Goal: Task Accomplishment & Management: Complete application form

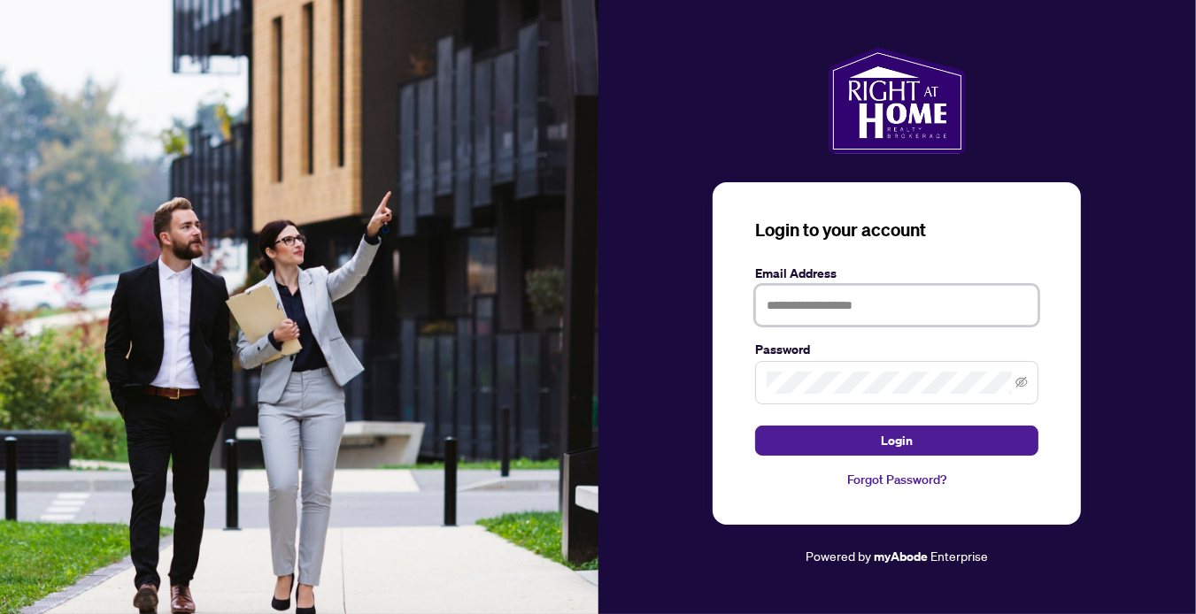
click at [884, 305] on input "text" at bounding box center [896, 305] width 283 height 41
type input "**********"
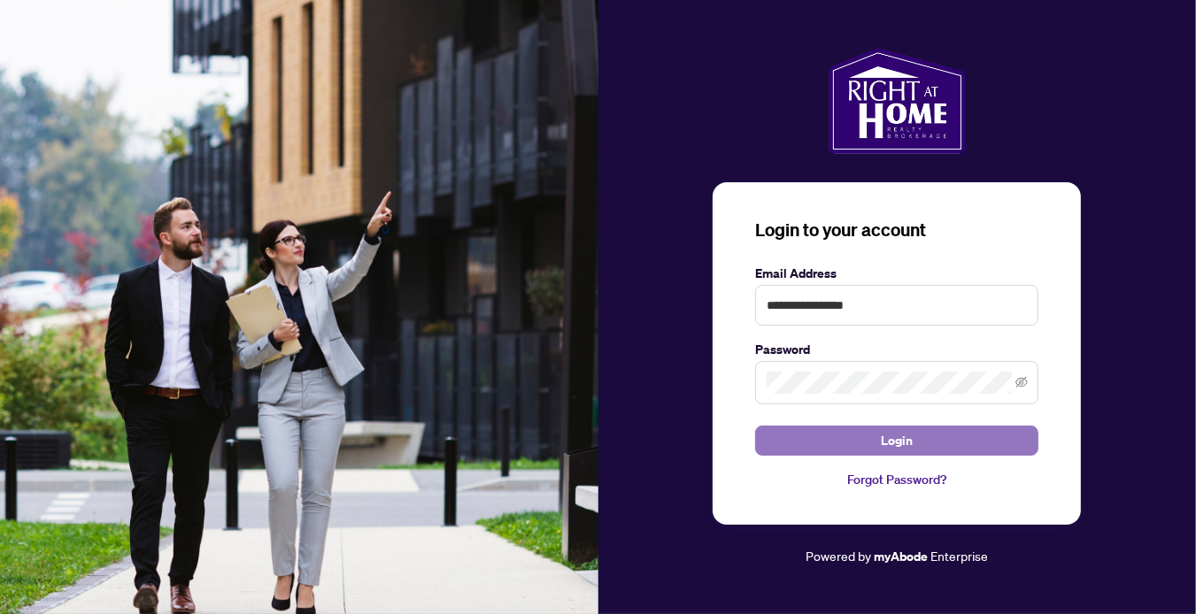
click at [912, 443] on span "Login" at bounding box center [897, 441] width 32 height 28
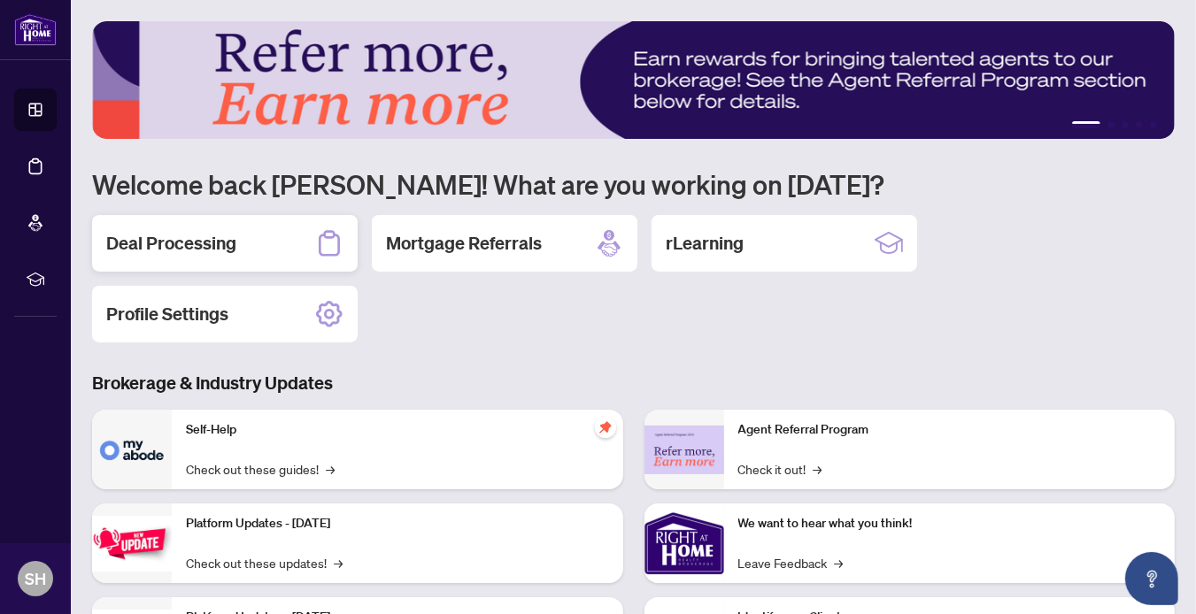
click at [145, 239] on h2 "Deal Processing" at bounding box center [171, 243] width 130 height 25
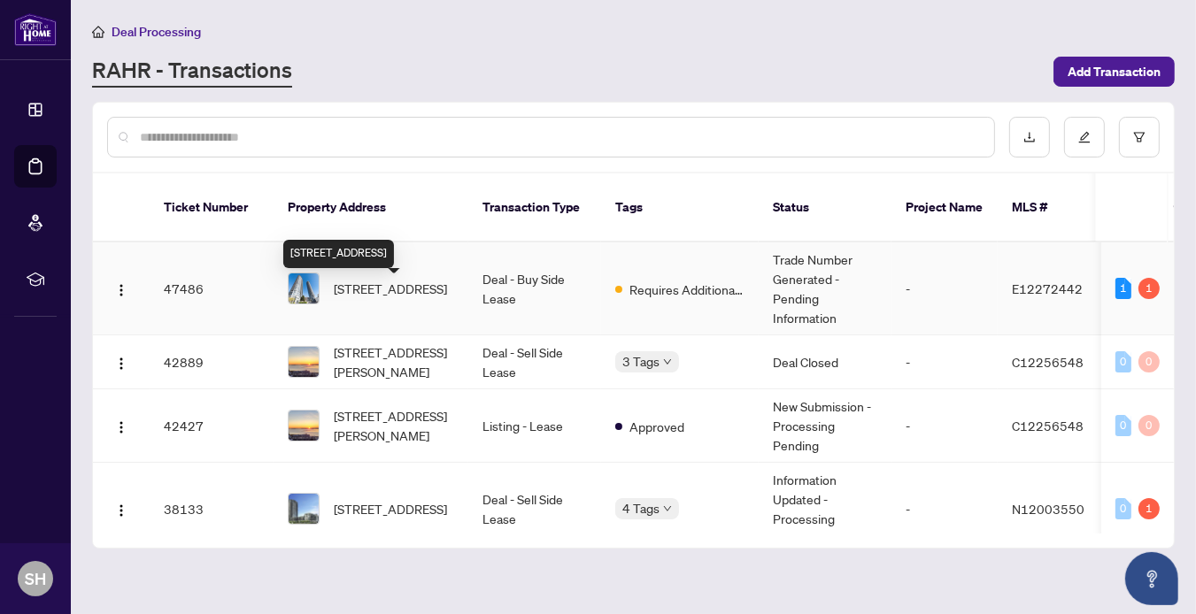
click at [402, 298] on span "[STREET_ADDRESS]" at bounding box center [390, 288] width 113 height 19
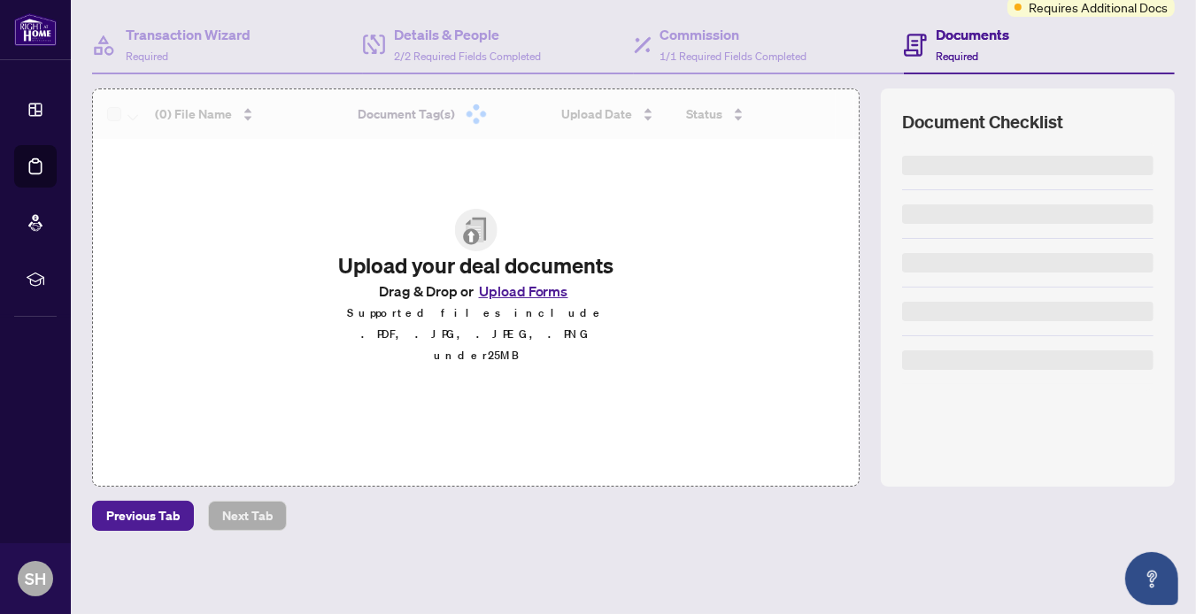
scroll to position [158, 0]
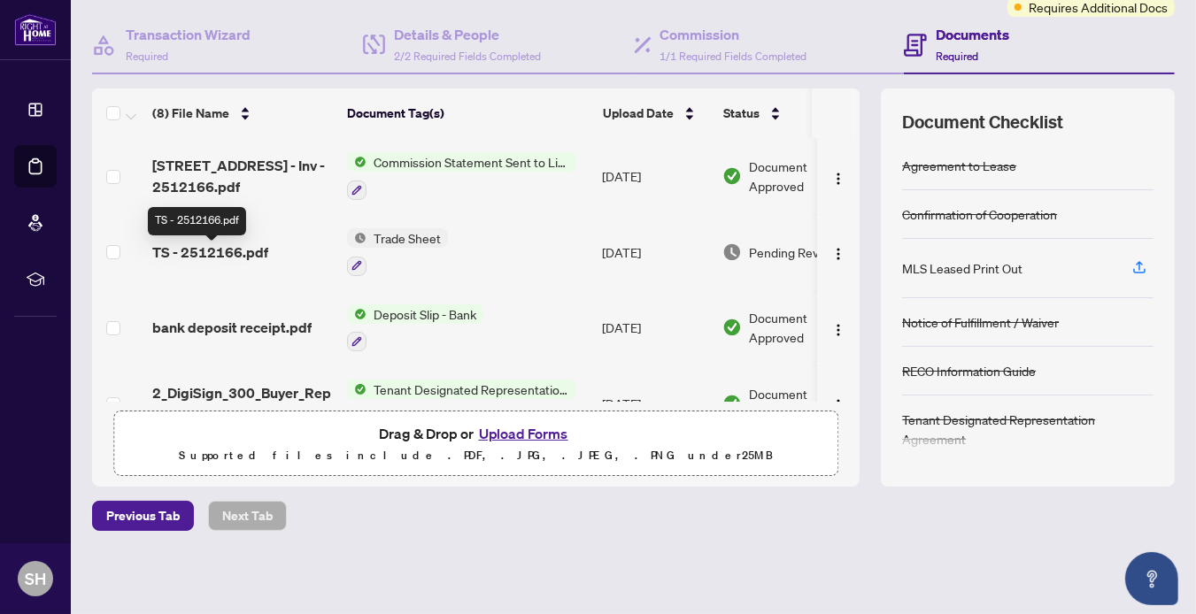
click at [240, 248] on span "TS - 2512166.pdf" at bounding box center [210, 252] width 116 height 21
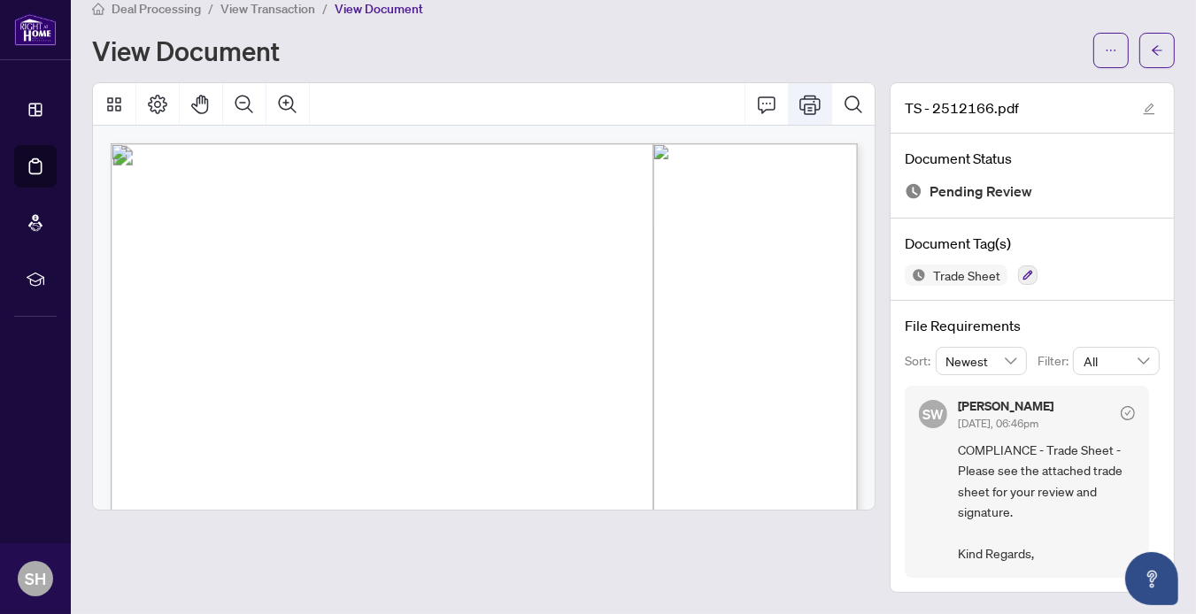
click at [801, 94] on icon "Print" at bounding box center [809, 104] width 21 height 21
click at [1151, 44] on icon "arrow-left" at bounding box center [1157, 50] width 12 height 12
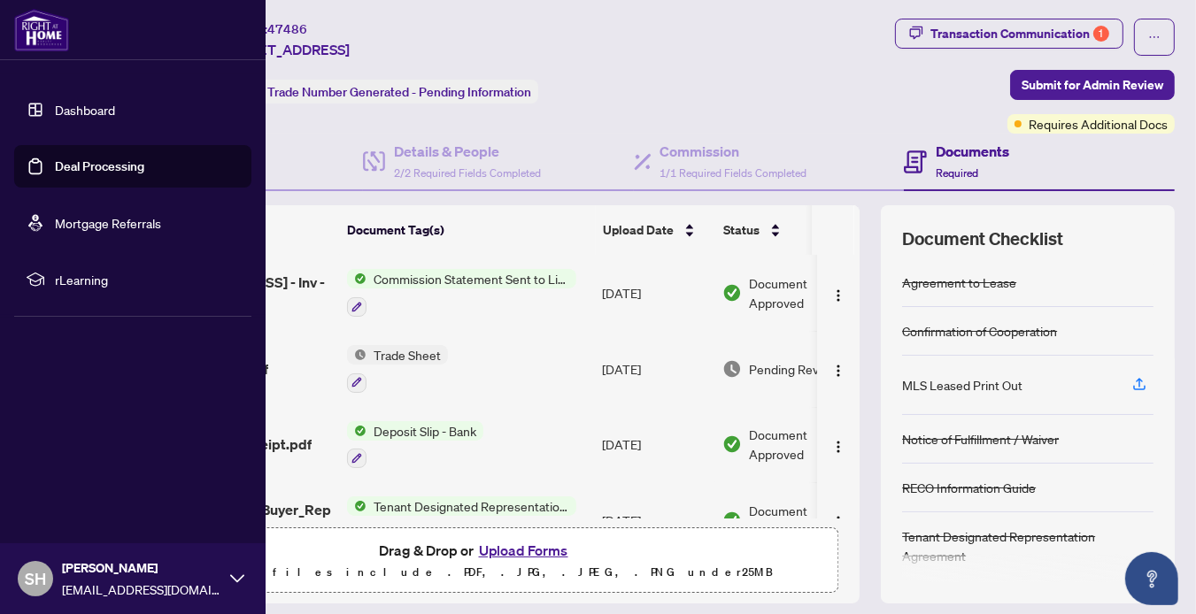
click at [64, 114] on link "Dashboard" at bounding box center [85, 110] width 60 height 16
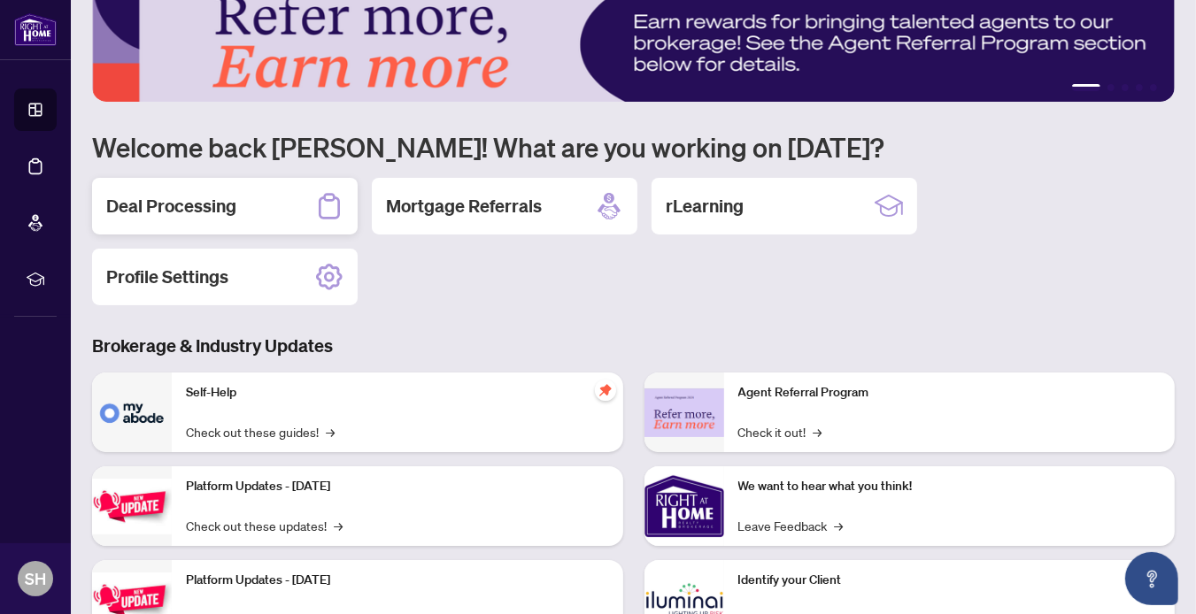
click at [180, 210] on h2 "Deal Processing" at bounding box center [171, 206] width 130 height 25
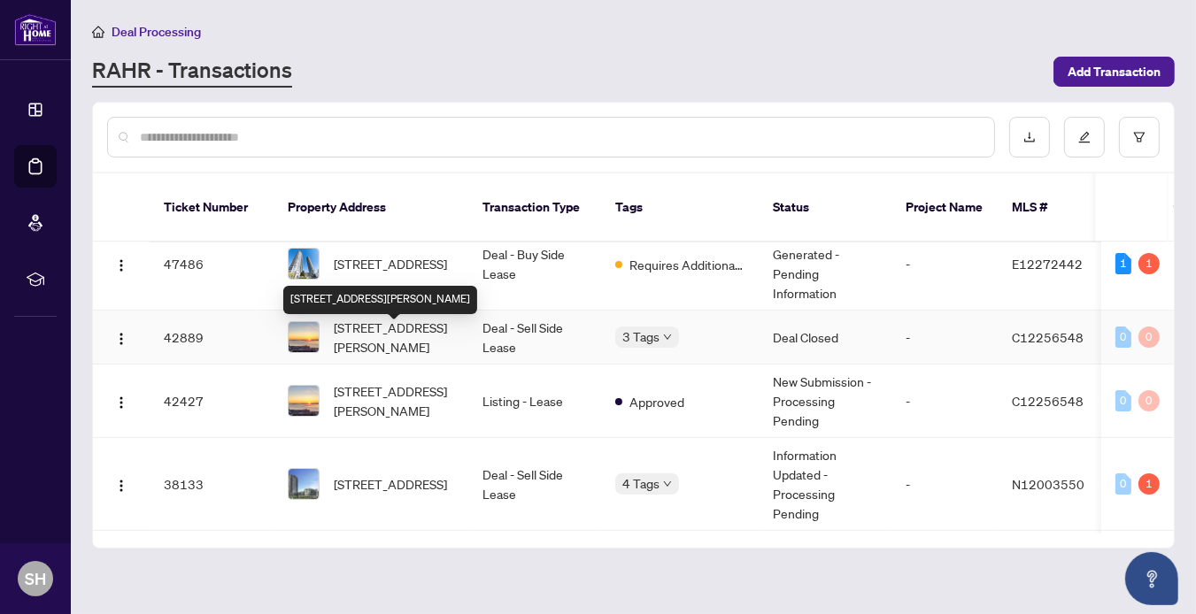
scroll to position [71, 0]
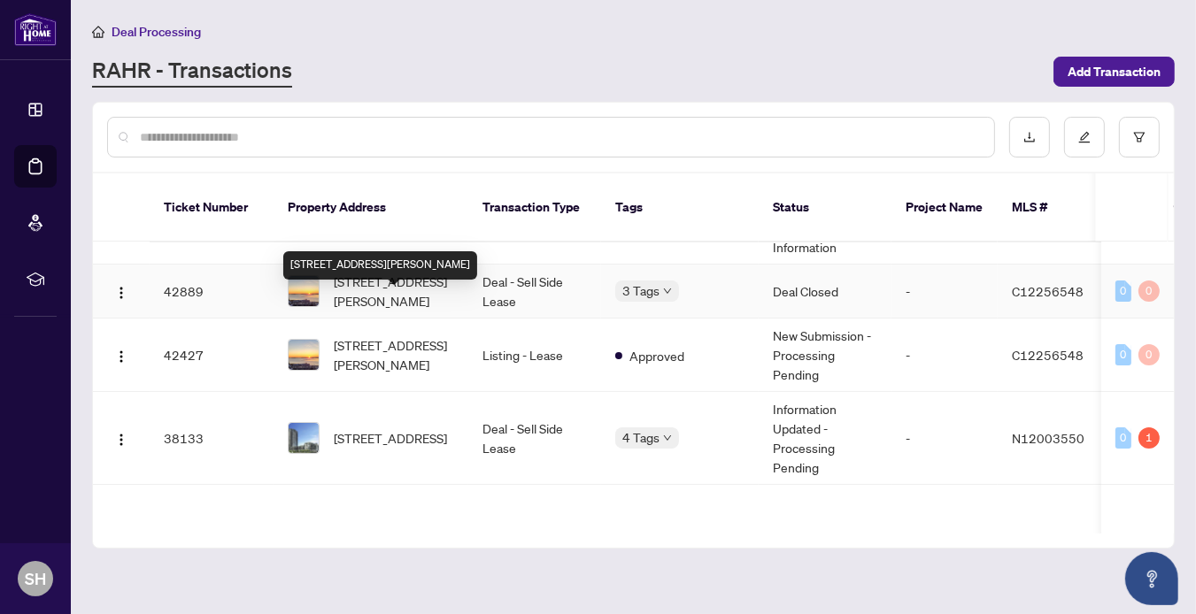
click at [408, 311] on span "[STREET_ADDRESS][PERSON_NAME]" at bounding box center [394, 291] width 120 height 39
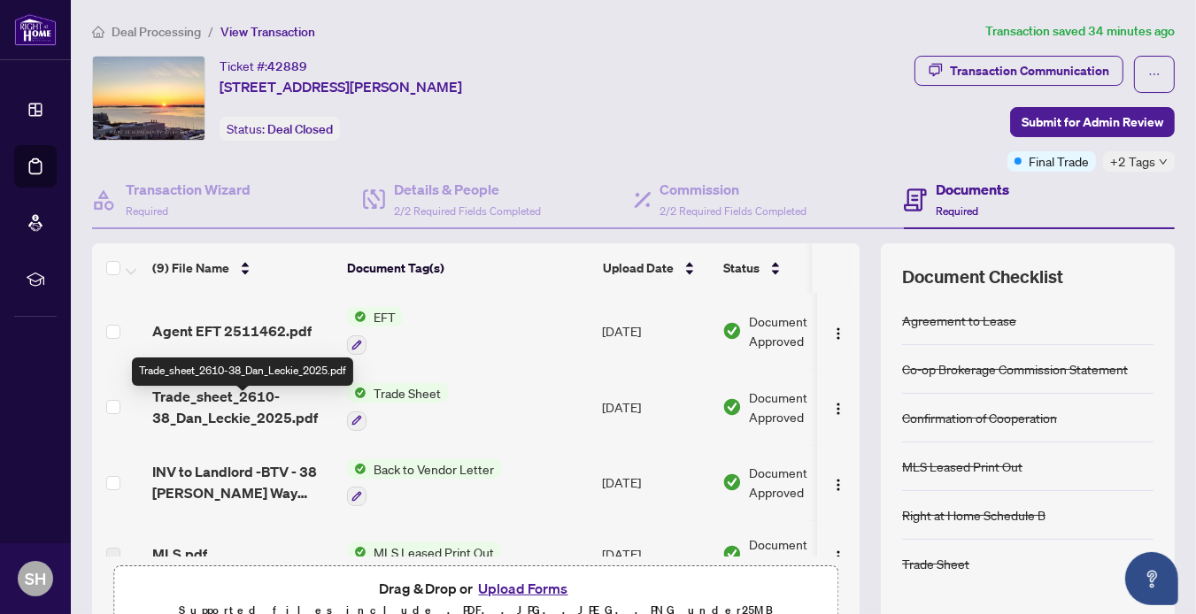
click at [266, 422] on span "Trade_sheet_2610-38_Dan_Leckie_2025.pdf" at bounding box center [242, 407] width 181 height 42
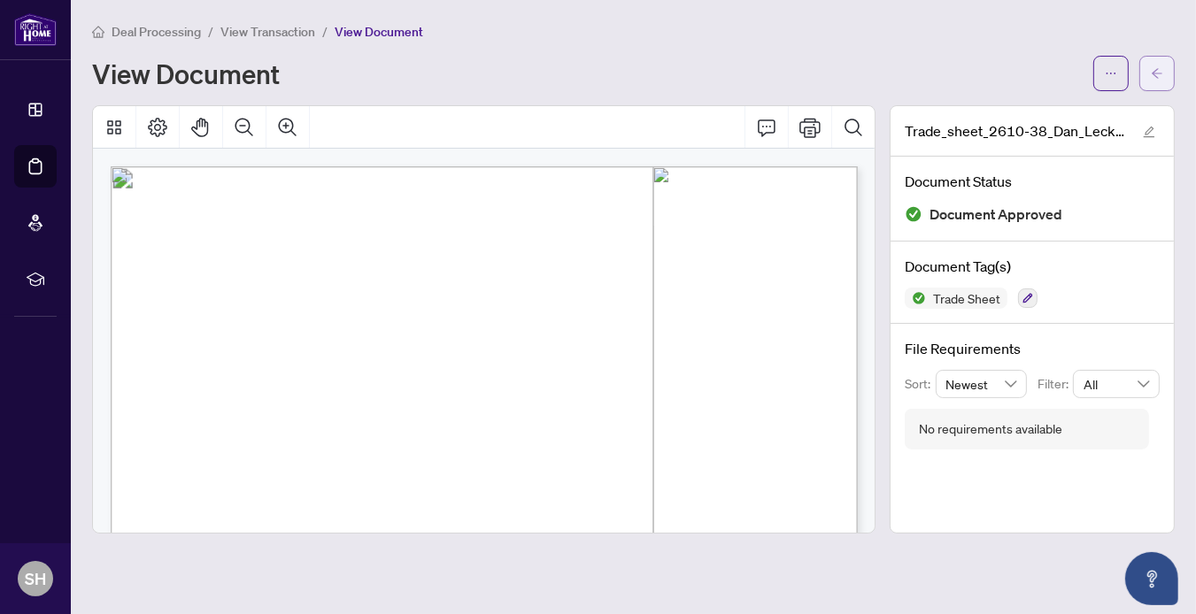
click at [1168, 78] on button "button" at bounding box center [1156, 73] width 35 height 35
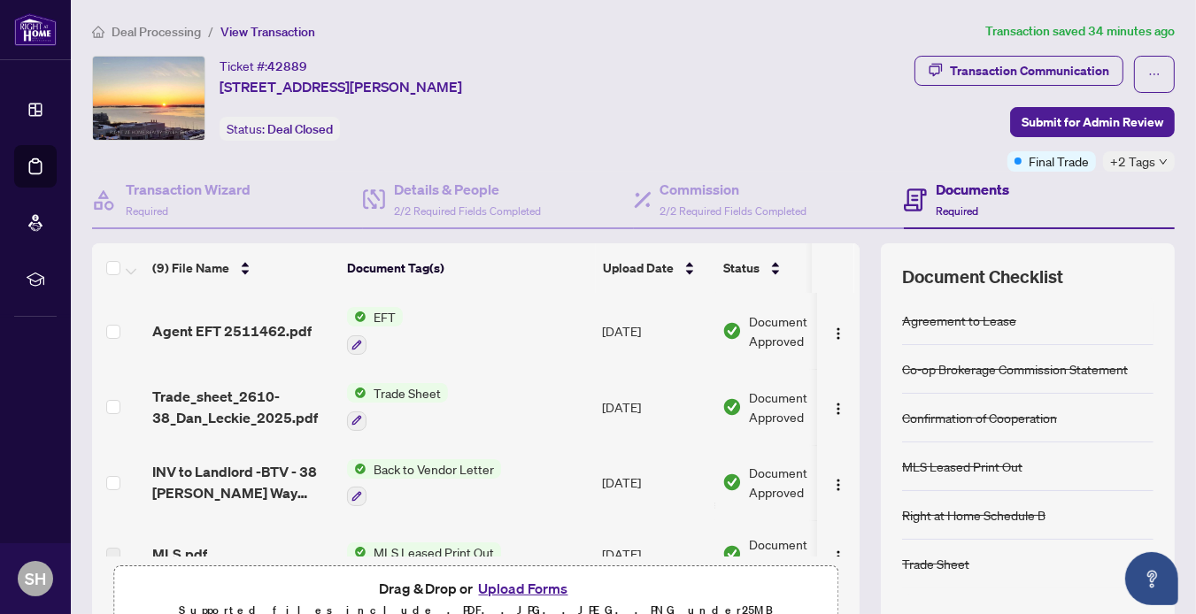
click at [195, 31] on span "Deal Processing" at bounding box center [156, 32] width 89 height 16
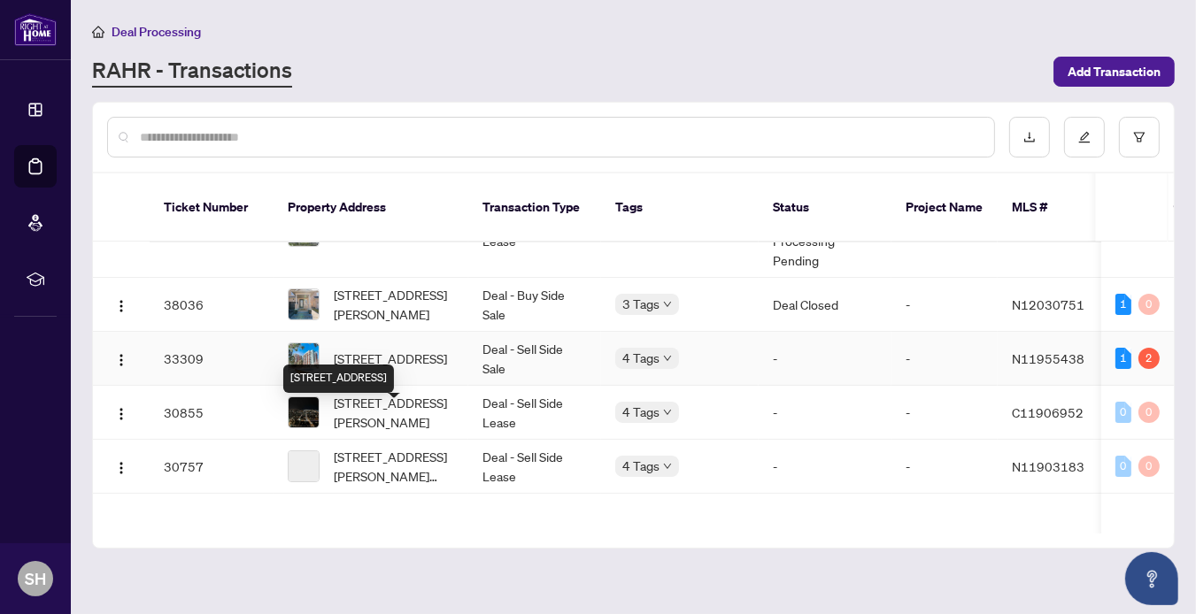
scroll to position [285, 0]
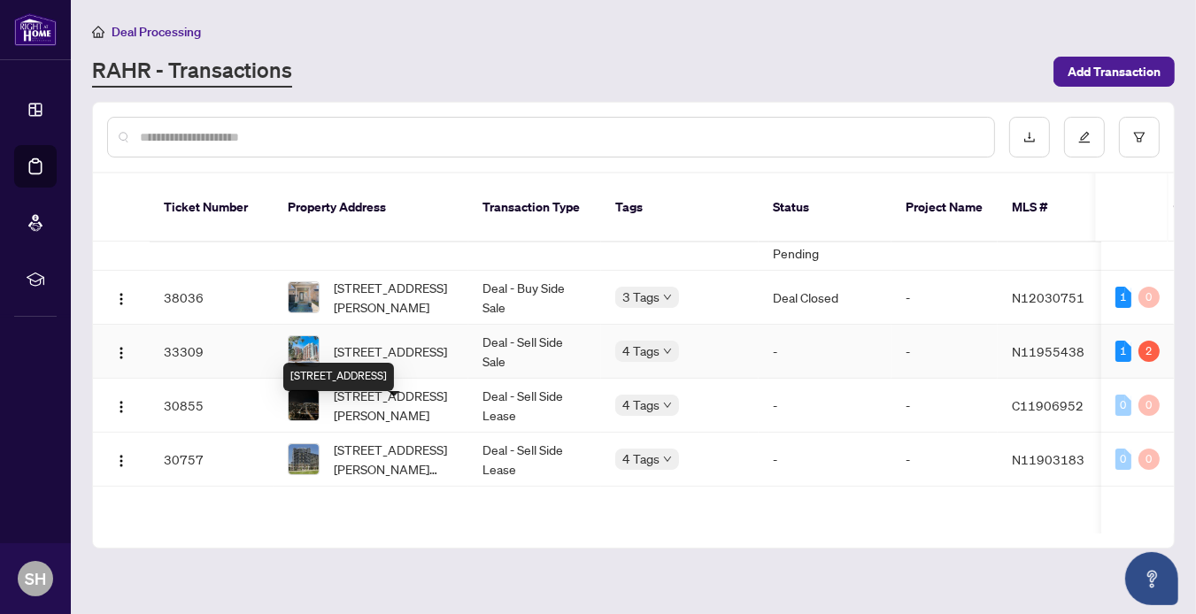
click at [389, 361] on span "[STREET_ADDRESS]" at bounding box center [390, 351] width 113 height 19
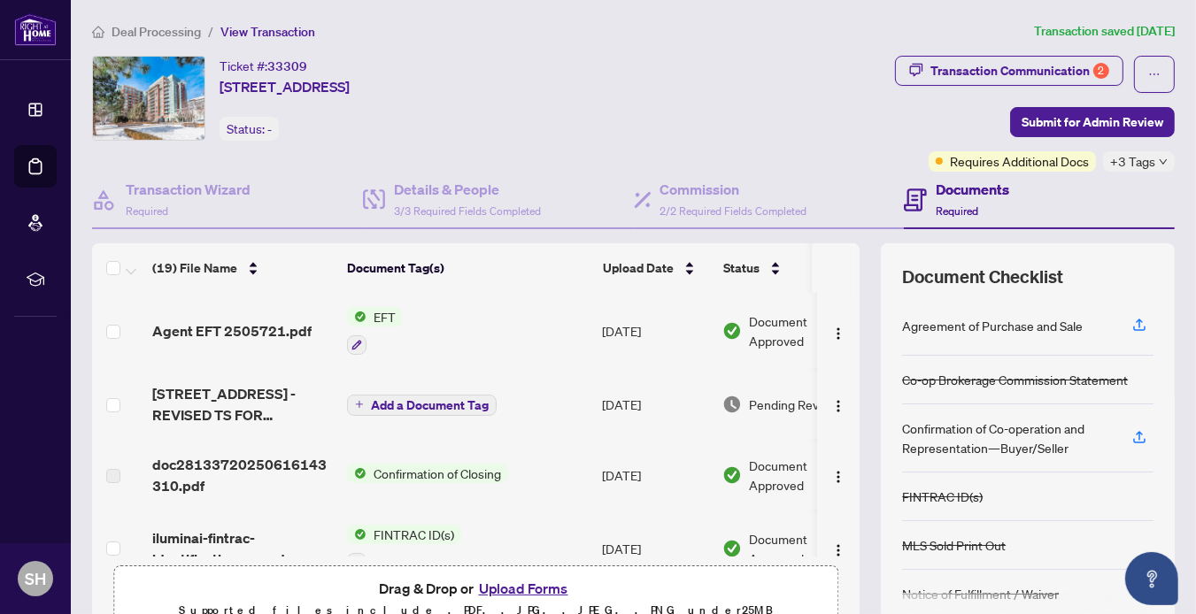
click at [197, 35] on span "Deal Processing" at bounding box center [156, 32] width 89 height 16
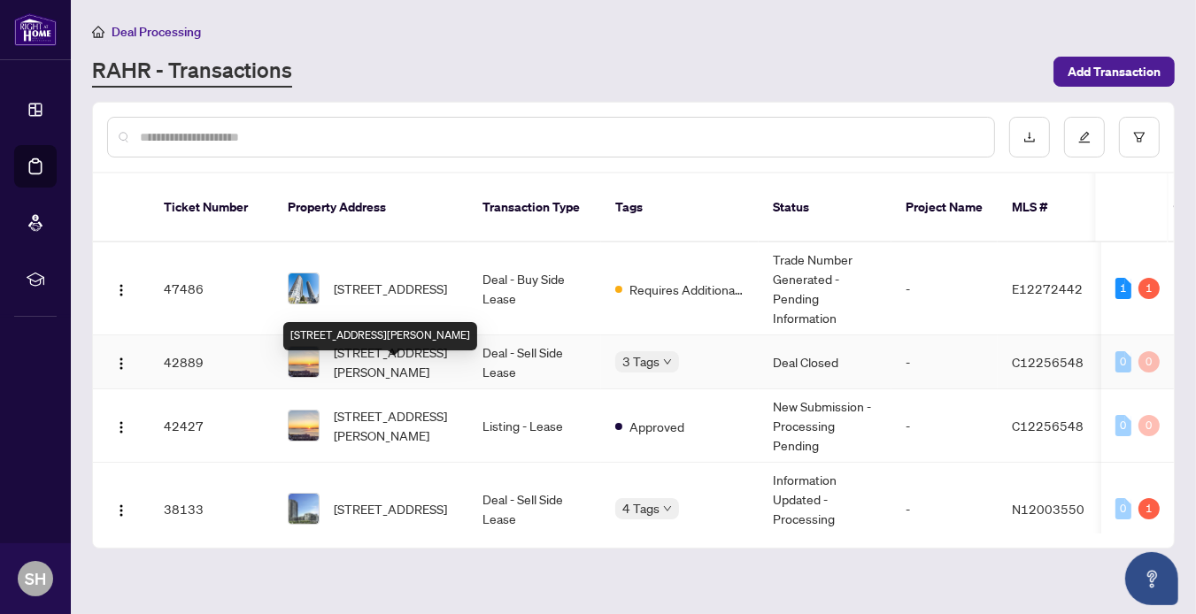
click at [366, 381] on span "[STREET_ADDRESS][PERSON_NAME]" at bounding box center [394, 362] width 120 height 39
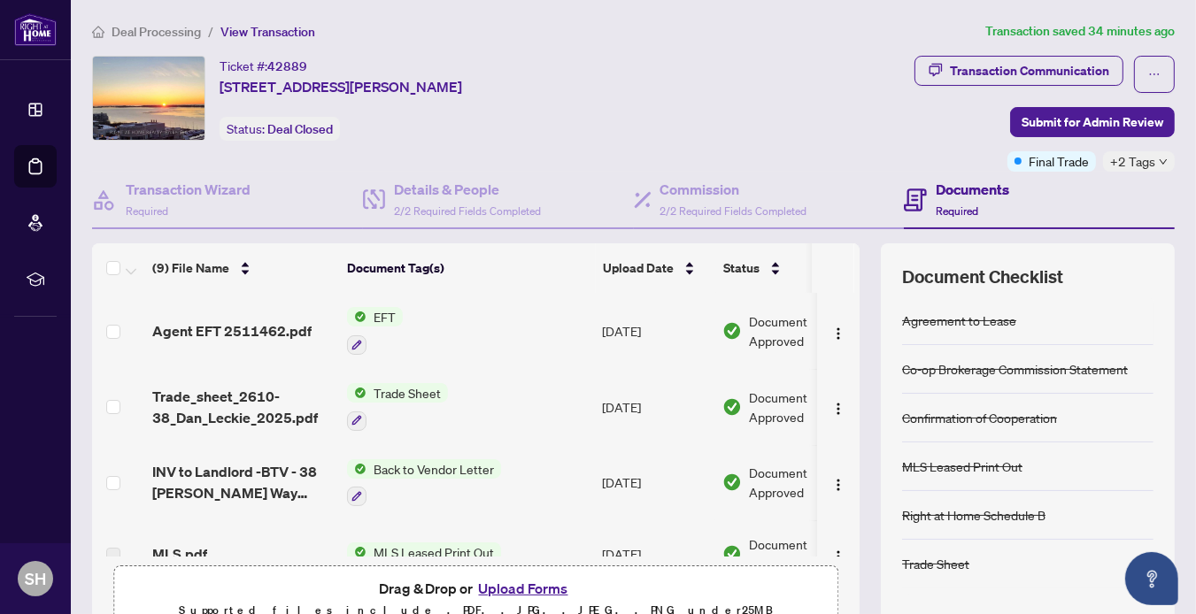
click at [175, 38] on span "Deal Processing" at bounding box center [156, 32] width 89 height 16
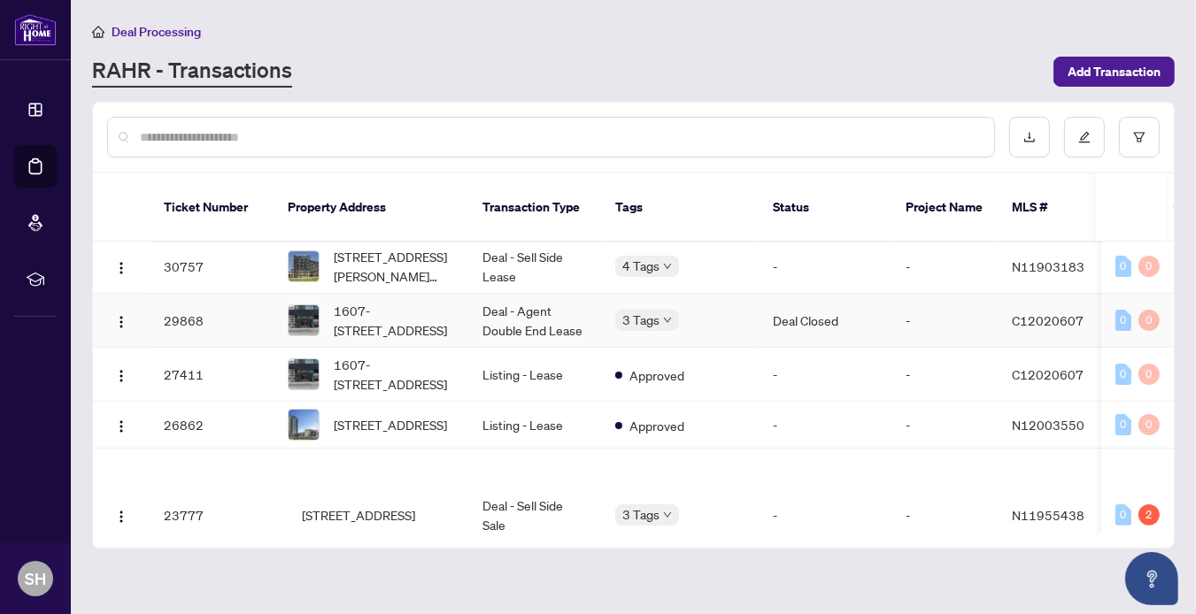
scroll to position [493, 0]
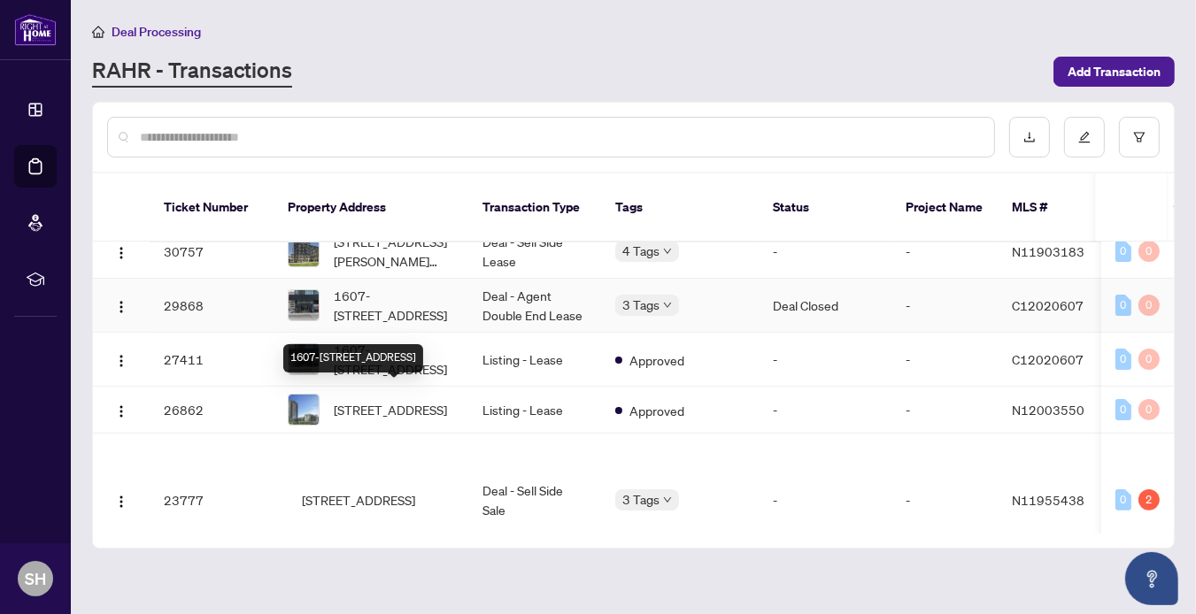
click at [389, 325] on span "1607-[STREET_ADDRESS]" at bounding box center [394, 305] width 120 height 39
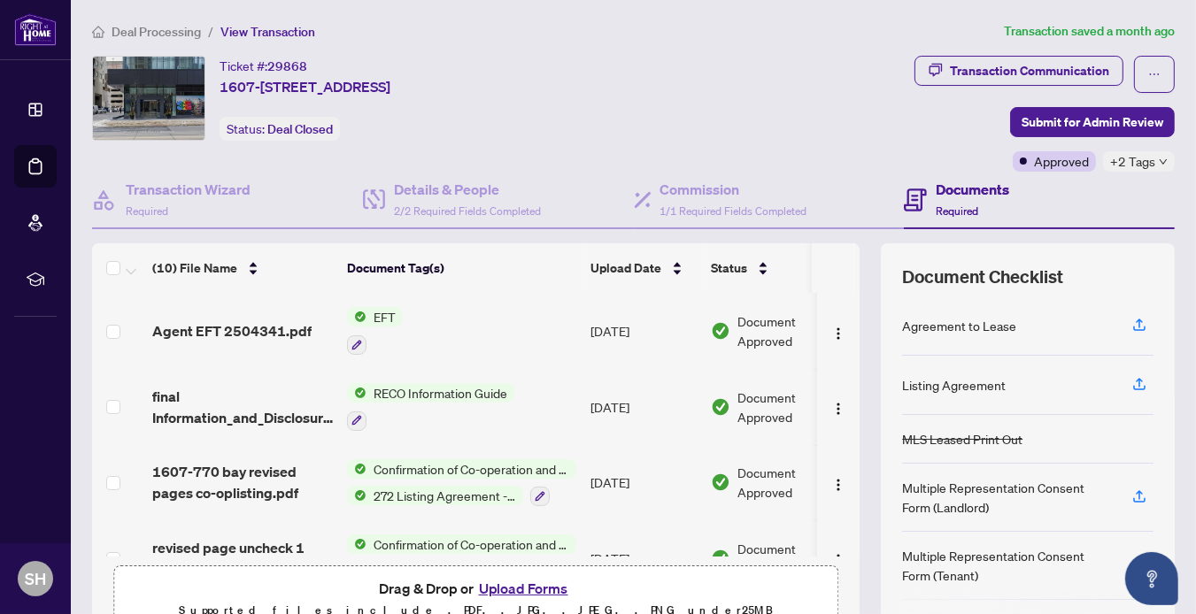
click at [184, 29] on span "Deal Processing" at bounding box center [156, 32] width 89 height 16
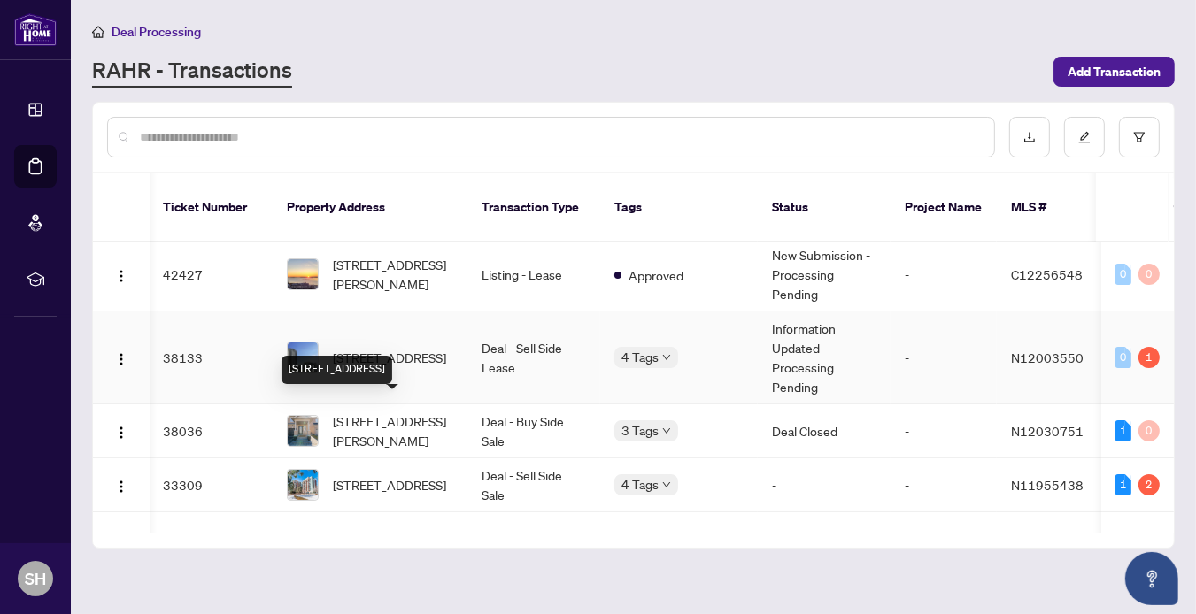
scroll to position [152, 1]
click at [358, 366] on span "[STREET_ADDRESS]" at bounding box center [389, 356] width 113 height 19
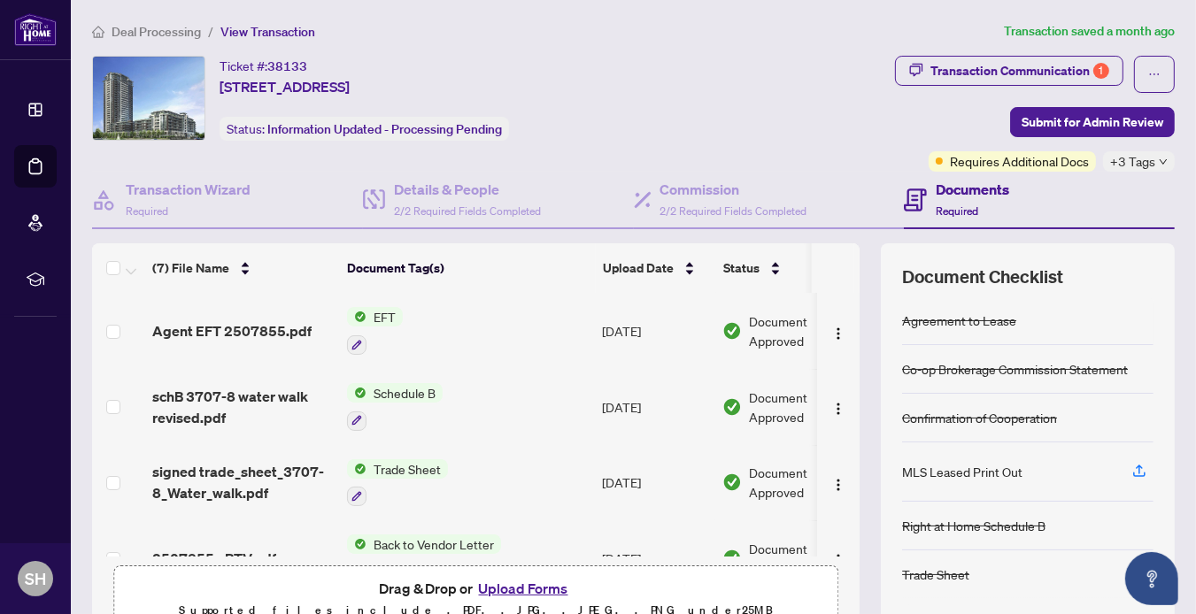
click at [179, 29] on span "Deal Processing" at bounding box center [156, 32] width 89 height 16
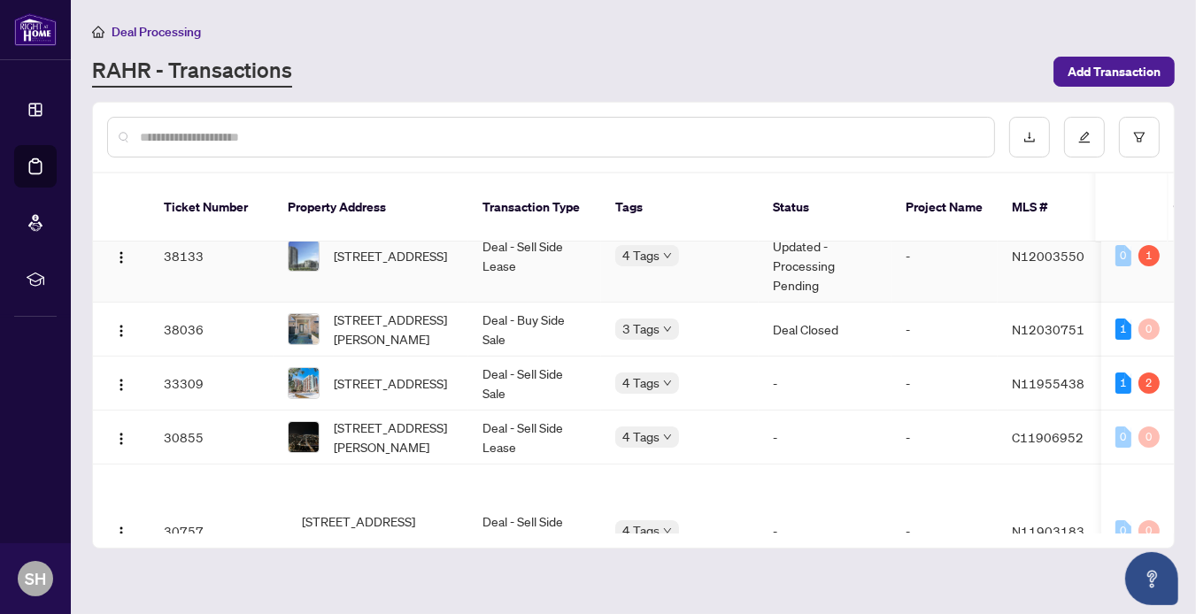
scroll to position [255, 0]
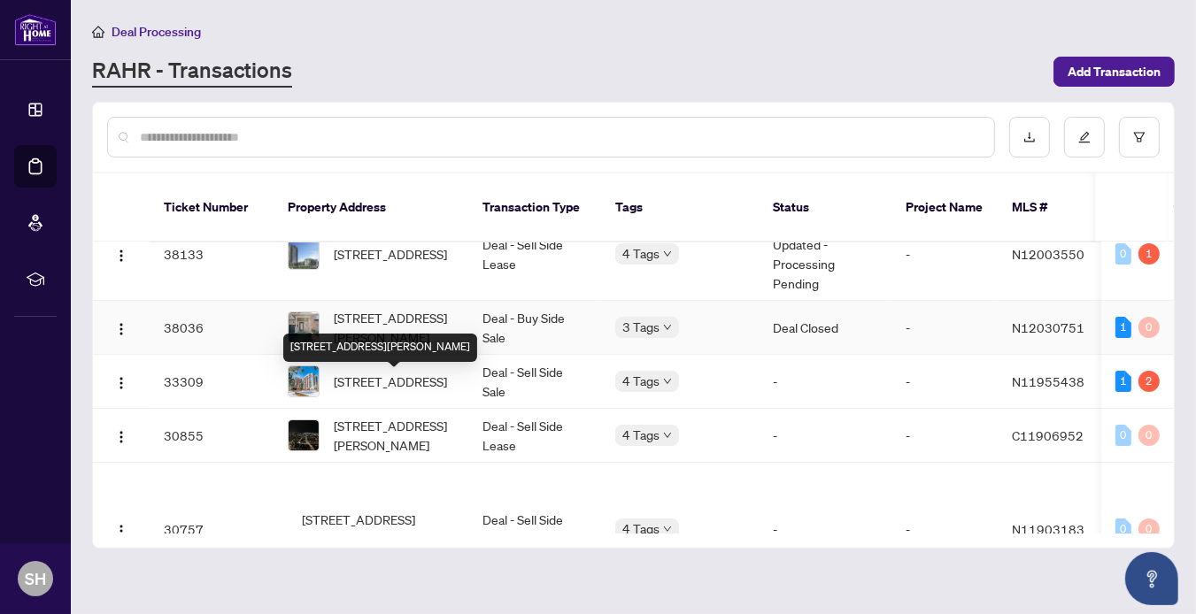
click at [349, 347] on span "[STREET_ADDRESS][PERSON_NAME]" at bounding box center [394, 327] width 120 height 39
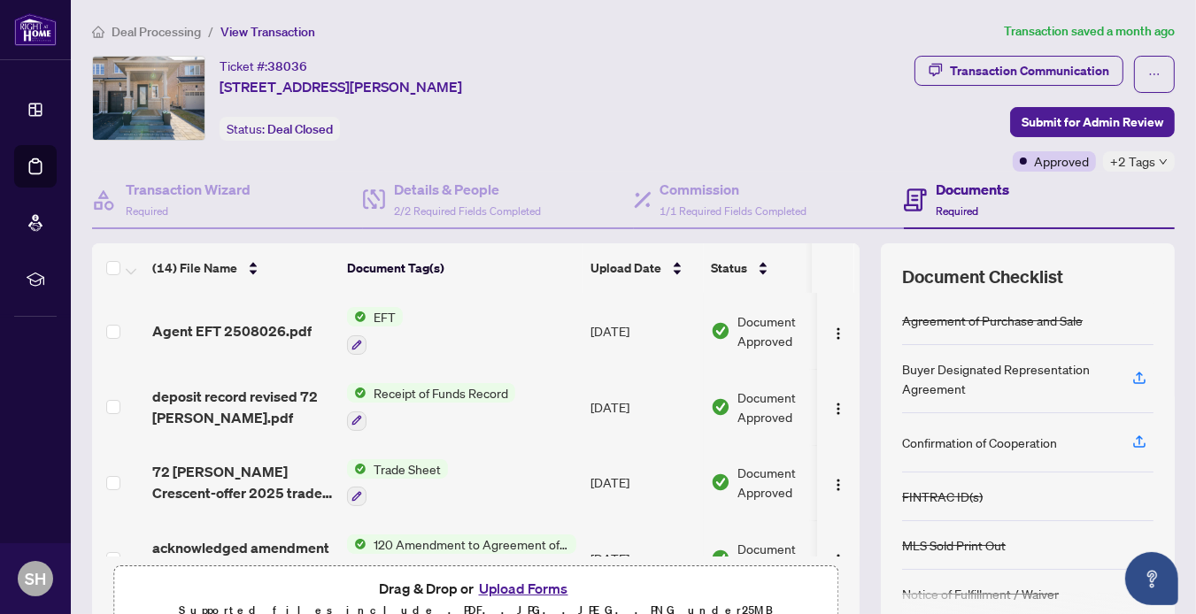
click at [153, 31] on span "Deal Processing" at bounding box center [156, 32] width 89 height 16
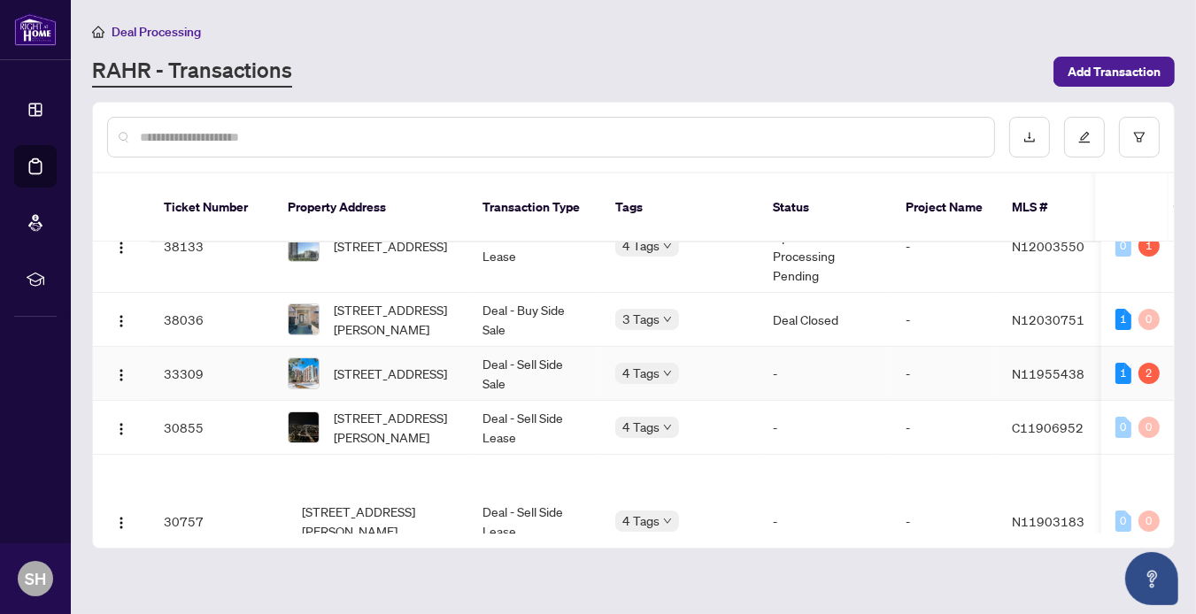
scroll to position [264, 0]
click at [406, 382] on span "[STREET_ADDRESS]" at bounding box center [390, 372] width 113 height 19
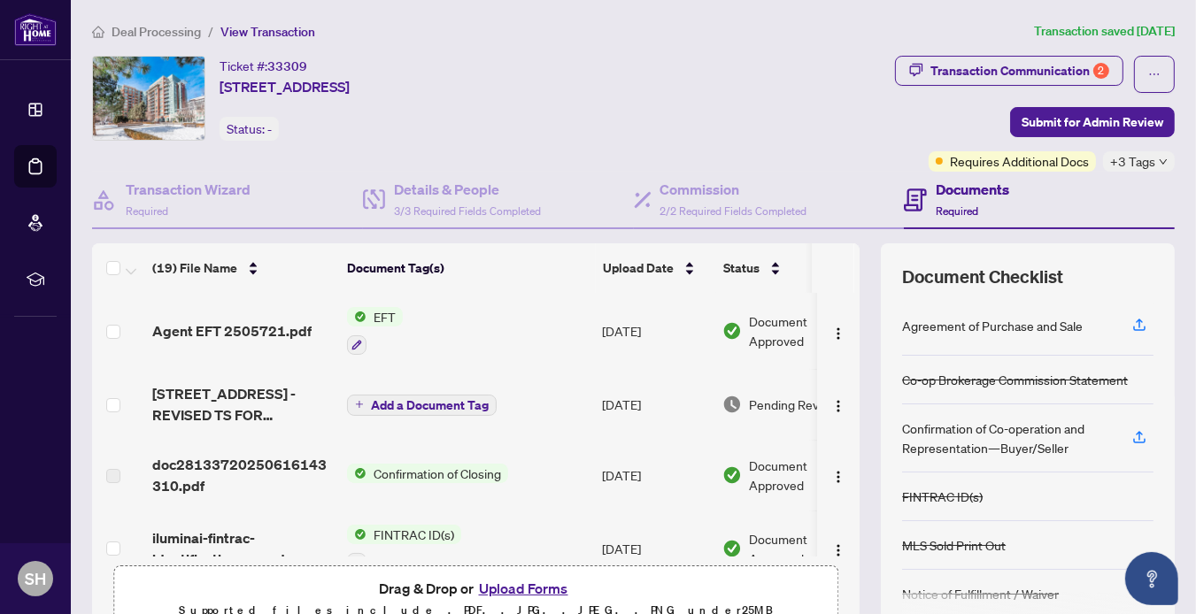
click at [161, 32] on span "Deal Processing" at bounding box center [156, 32] width 89 height 16
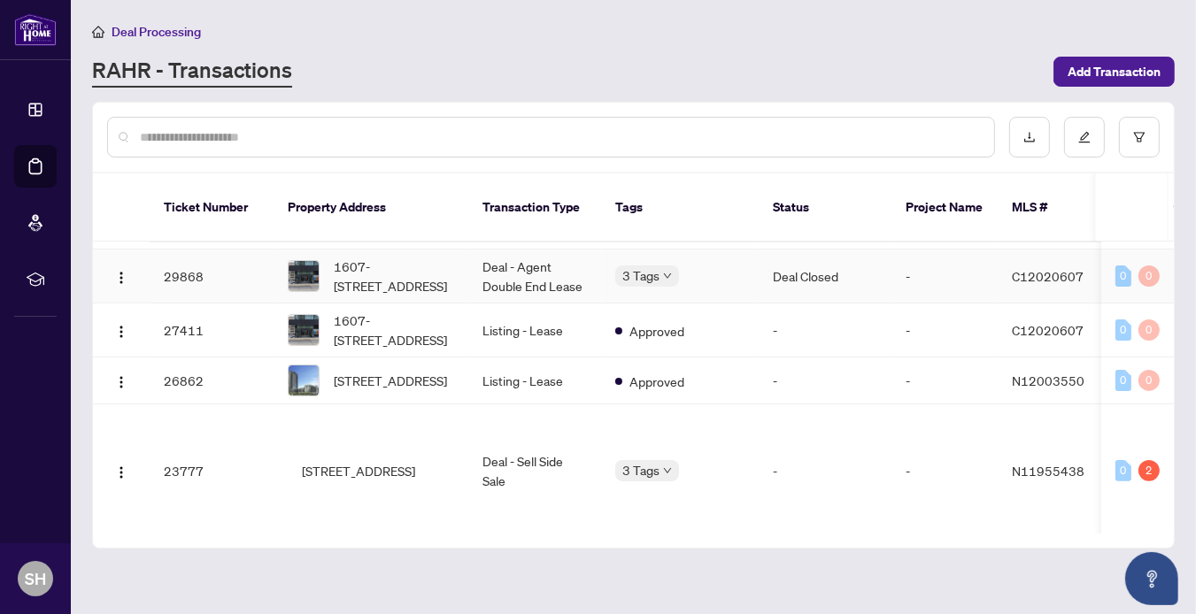
scroll to position [520, 0]
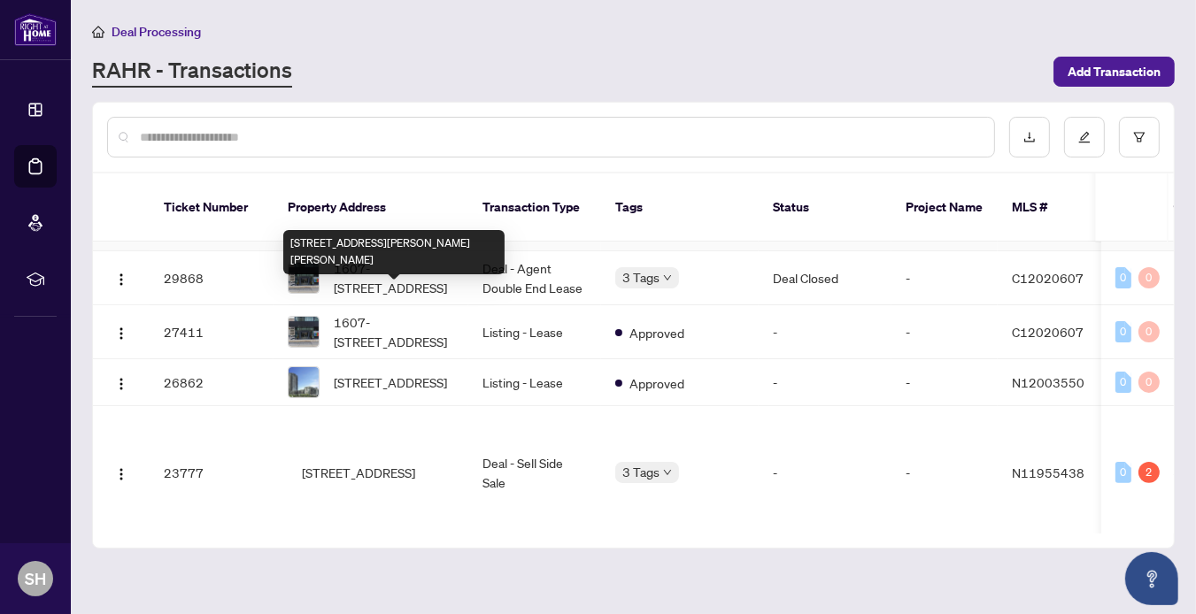
click at [379, 243] on span "[STREET_ADDRESS][PERSON_NAME][PERSON_NAME]" at bounding box center [394, 223] width 120 height 39
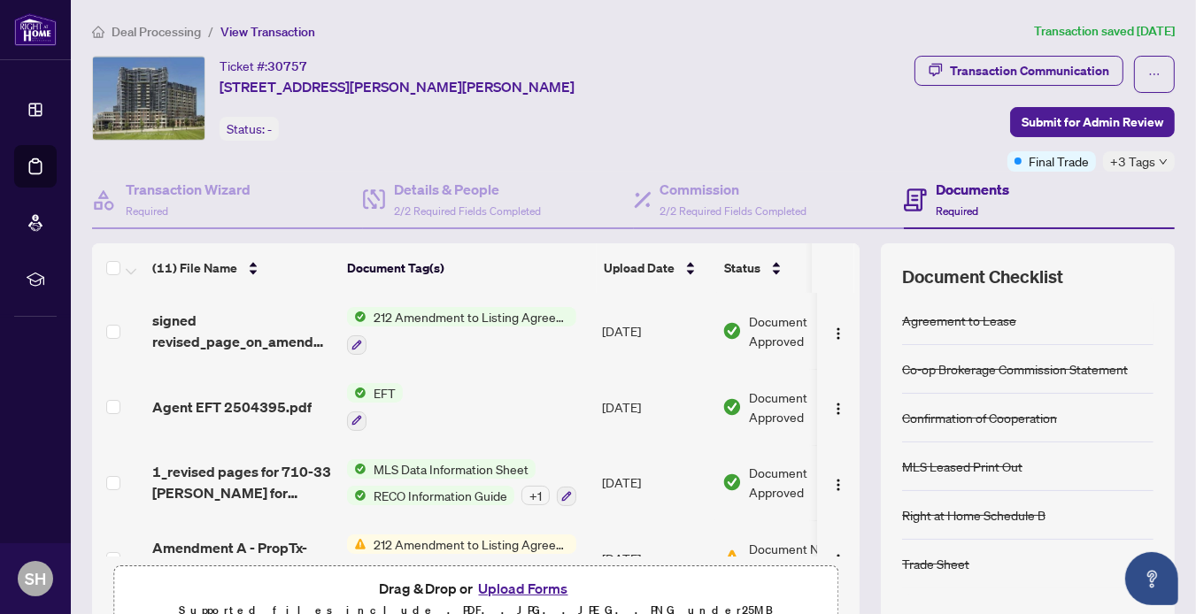
click at [151, 40] on span "Deal Processing" at bounding box center [156, 32] width 89 height 16
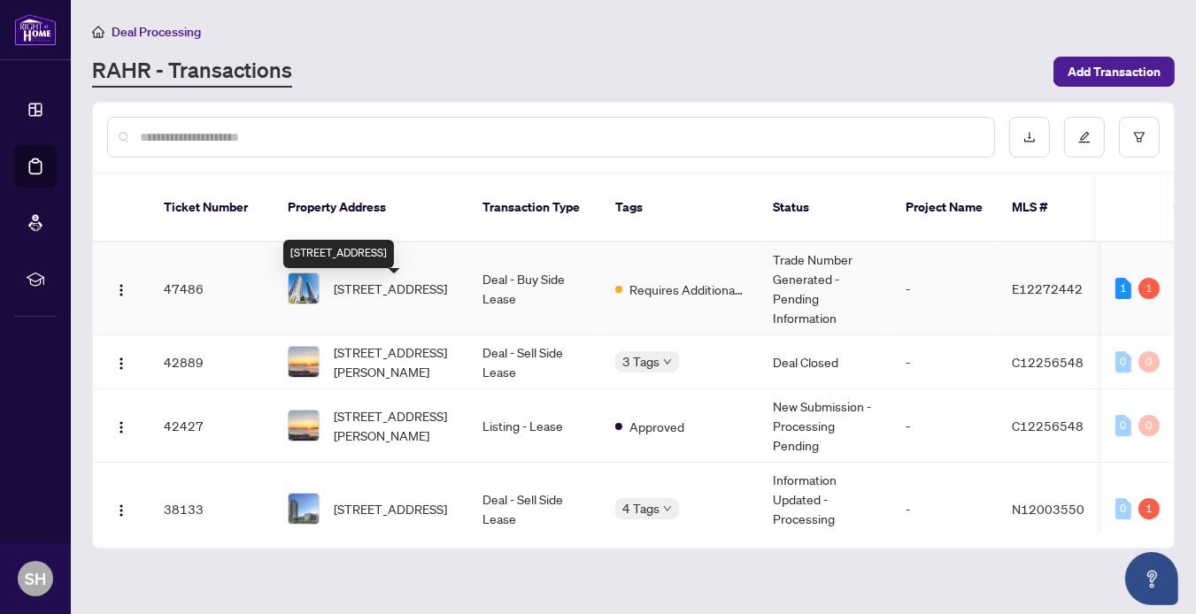
click at [403, 298] on span "[STREET_ADDRESS]" at bounding box center [390, 288] width 113 height 19
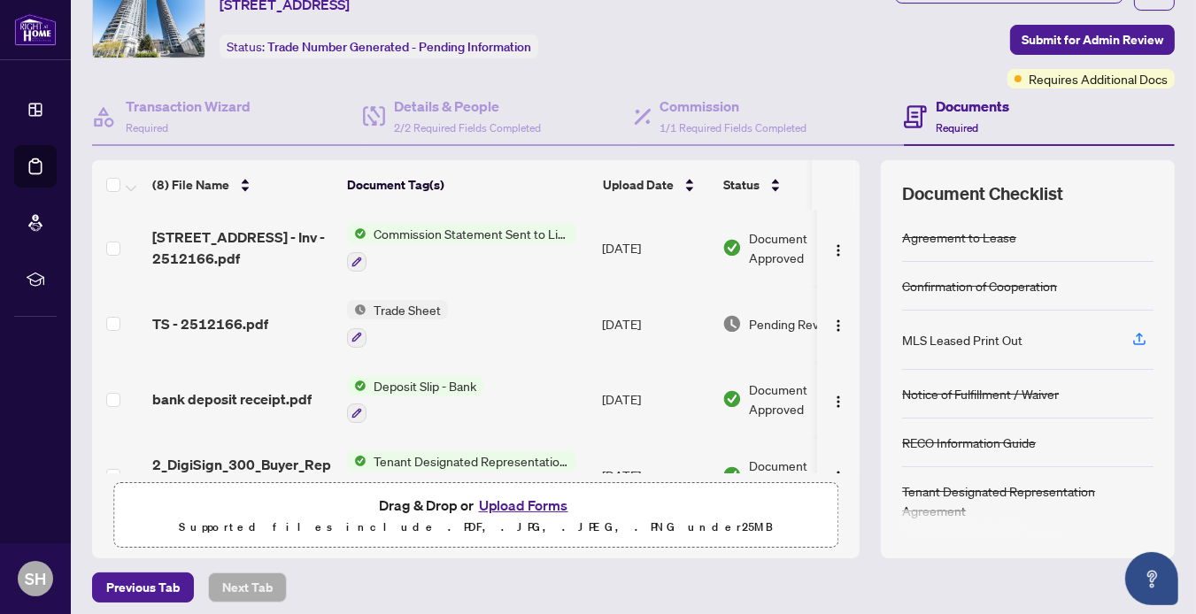
scroll to position [159, 0]
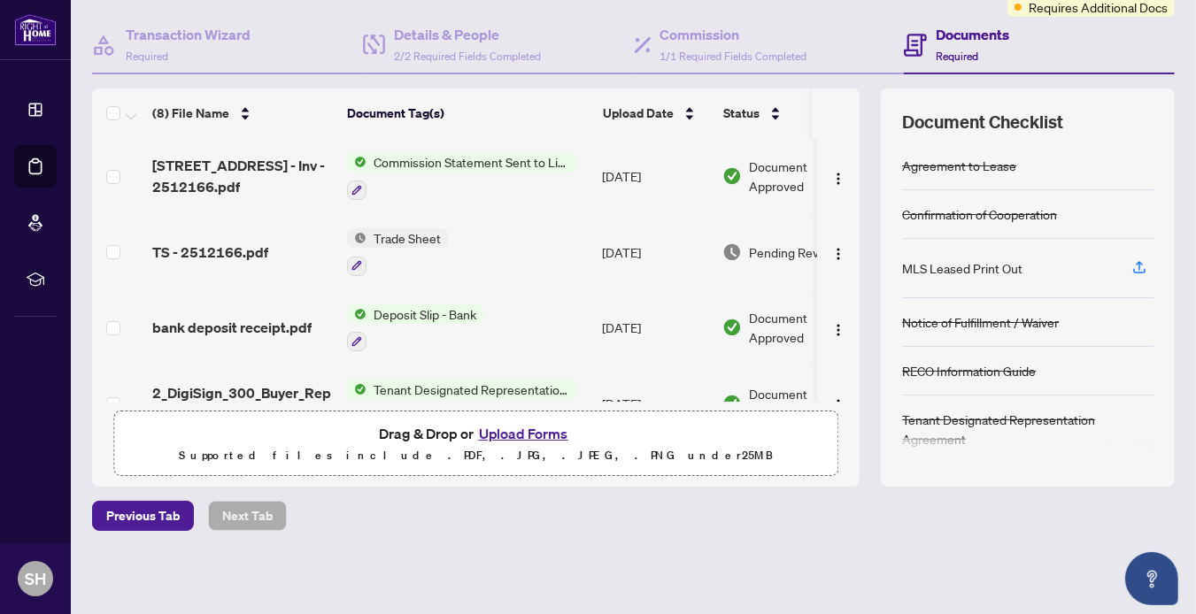
click at [538, 434] on button "Upload Forms" at bounding box center [524, 433] width 100 height 23
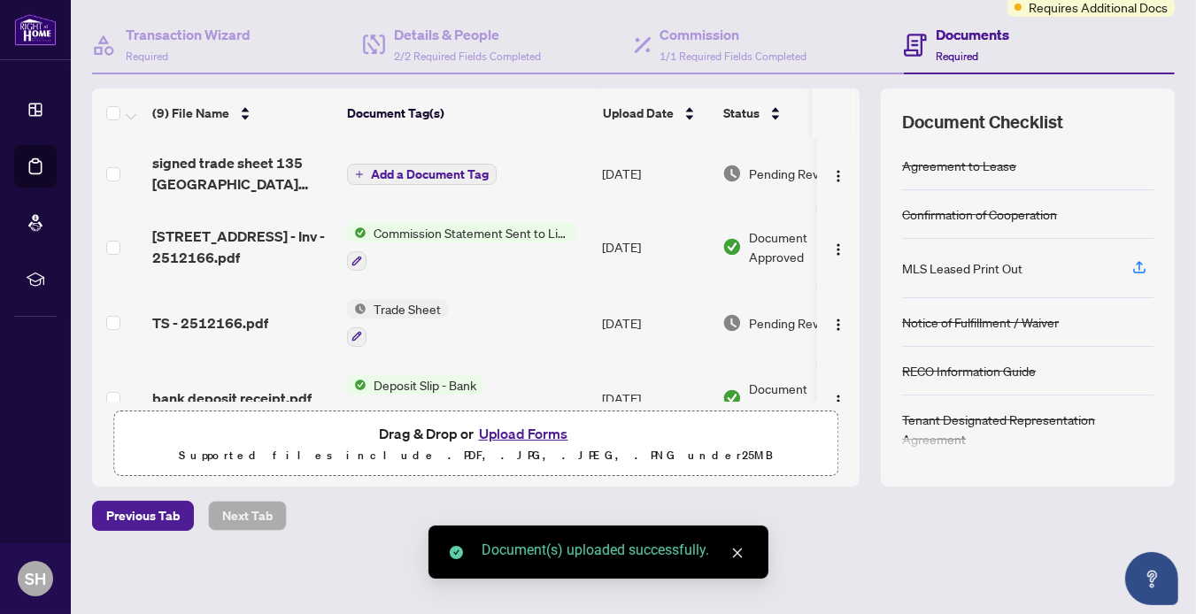
scroll to position [0, 0]
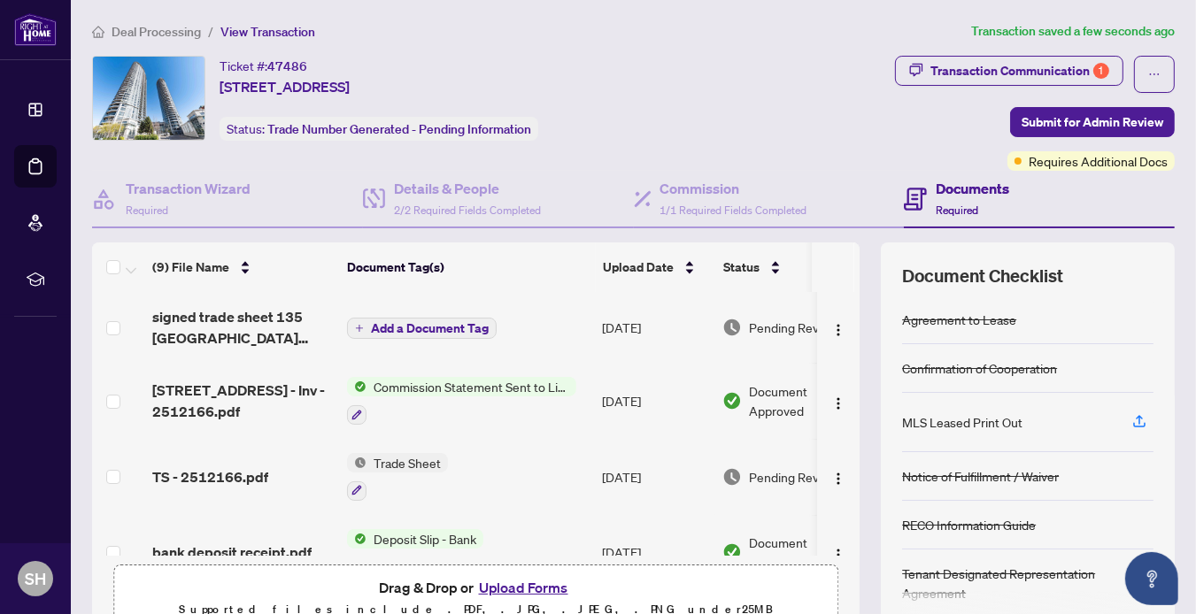
click at [489, 335] on span "Add a Document Tag" at bounding box center [430, 328] width 118 height 12
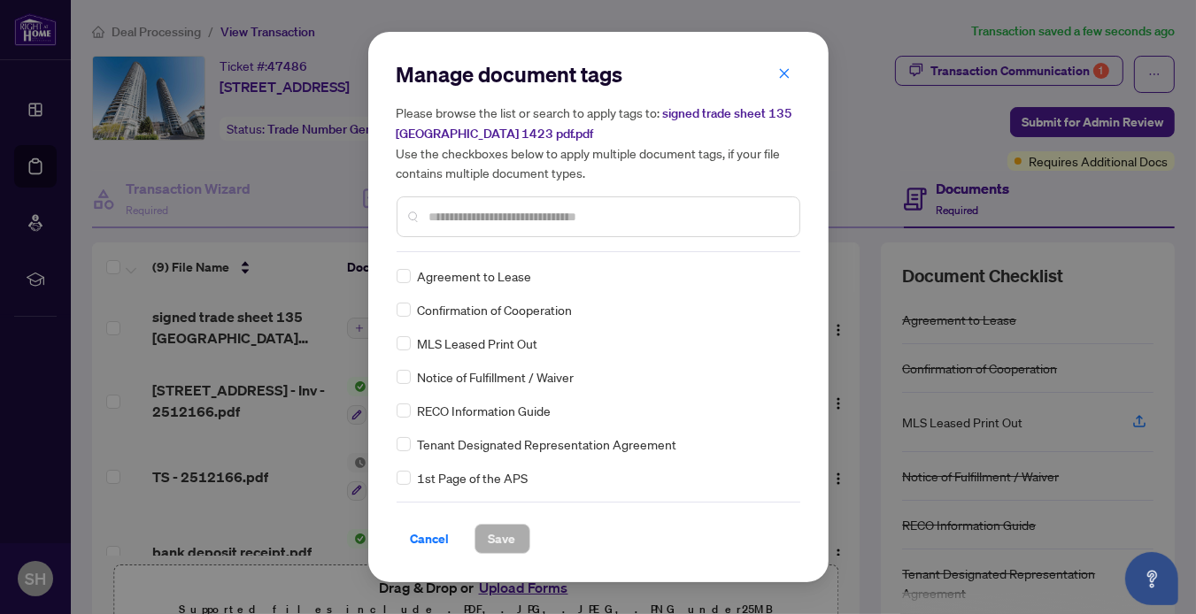
click at [481, 212] on input "text" at bounding box center [607, 216] width 356 height 19
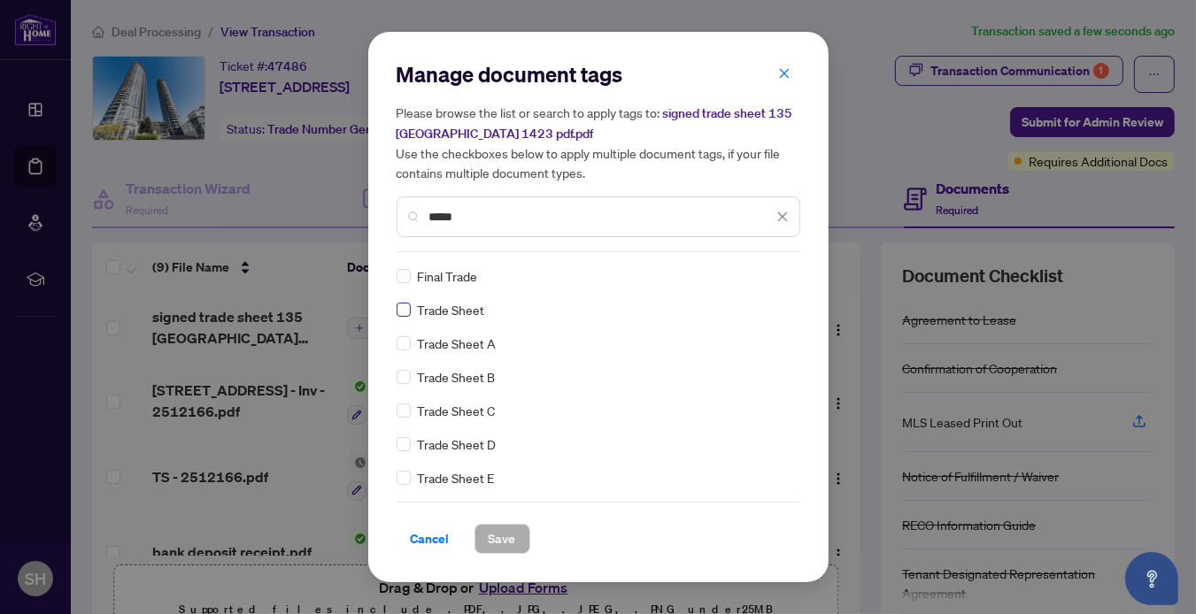
type input "*****"
click at [513, 533] on span "Save" at bounding box center [502, 539] width 27 height 28
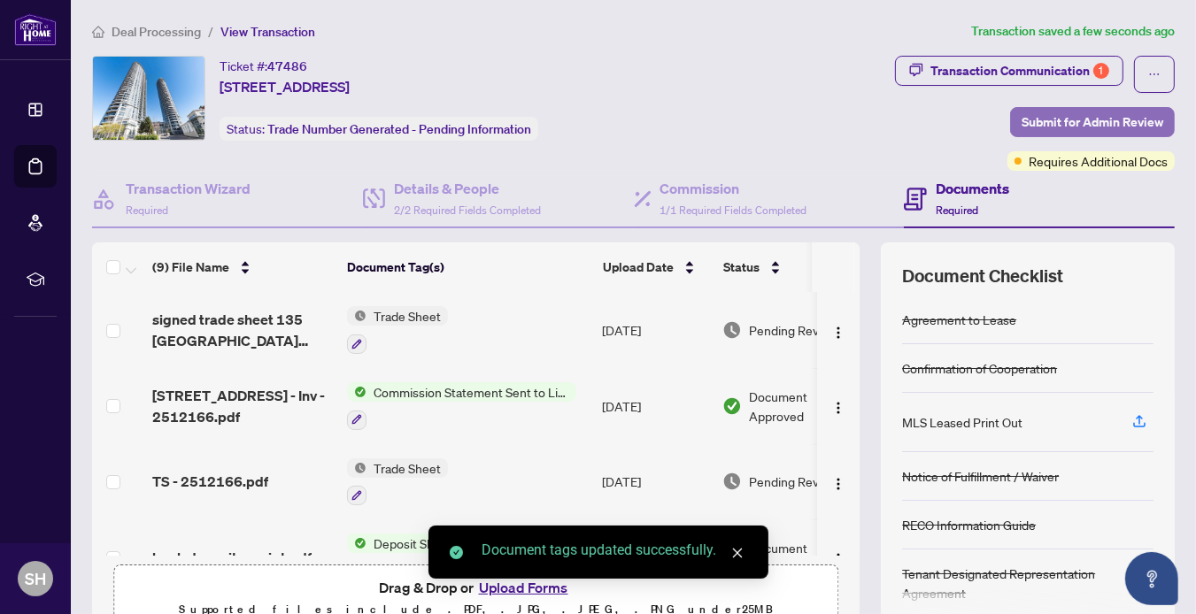
click at [1035, 119] on span "Submit for Admin Review" at bounding box center [1092, 122] width 142 height 28
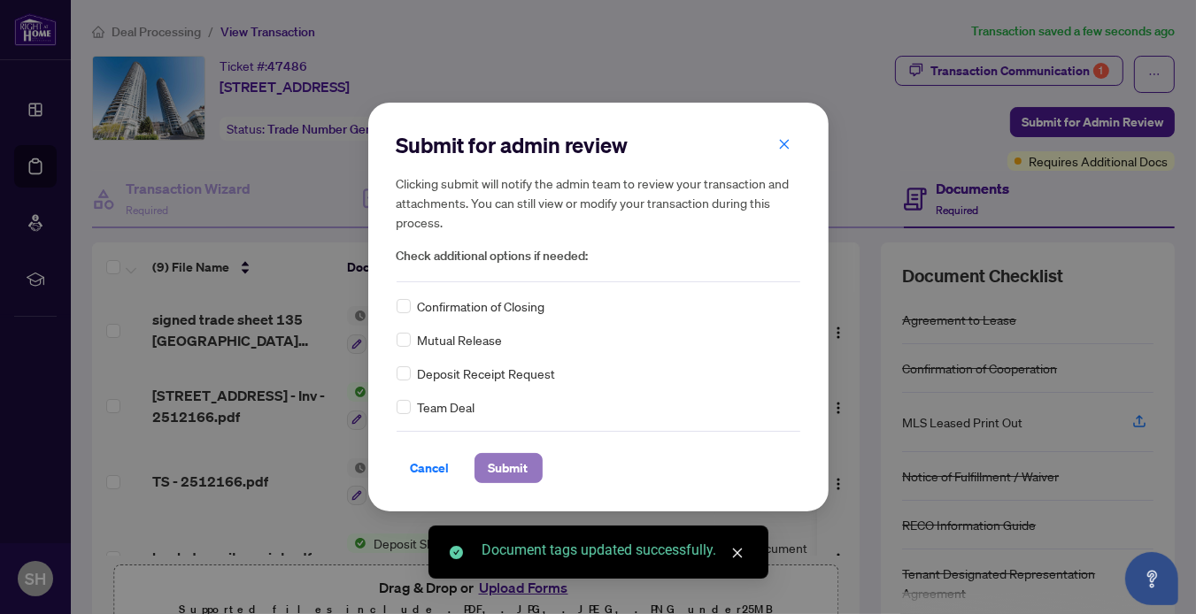
click at [500, 466] on span "Submit" at bounding box center [509, 468] width 40 height 28
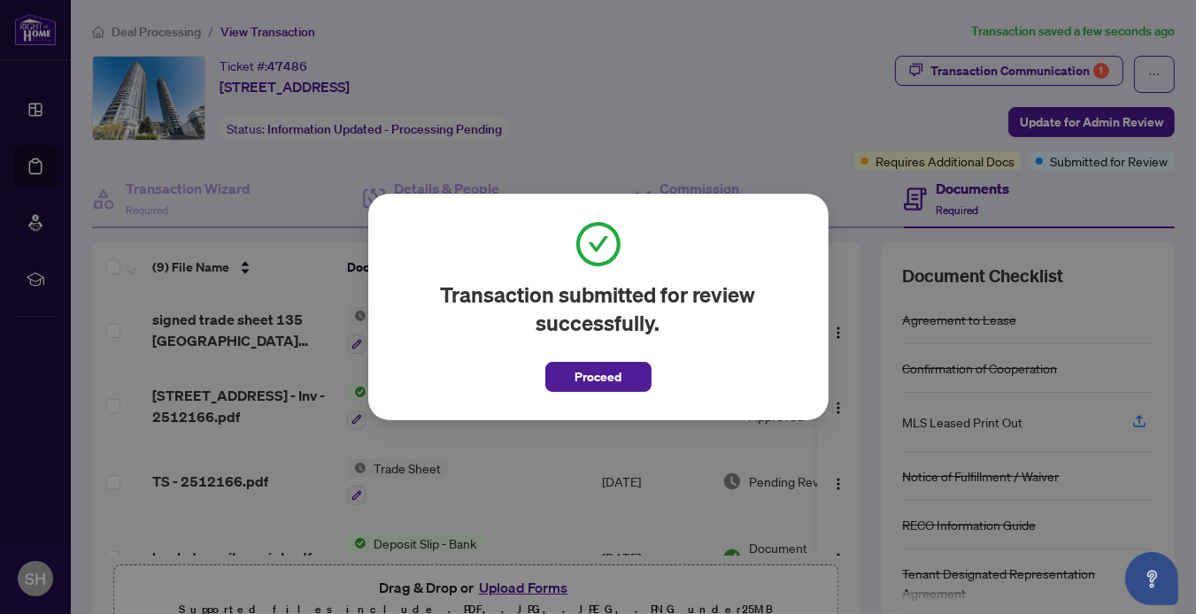
click at [596, 382] on span "Proceed" at bounding box center [597, 377] width 47 height 28
